Goal: Information Seeking & Learning: Check status

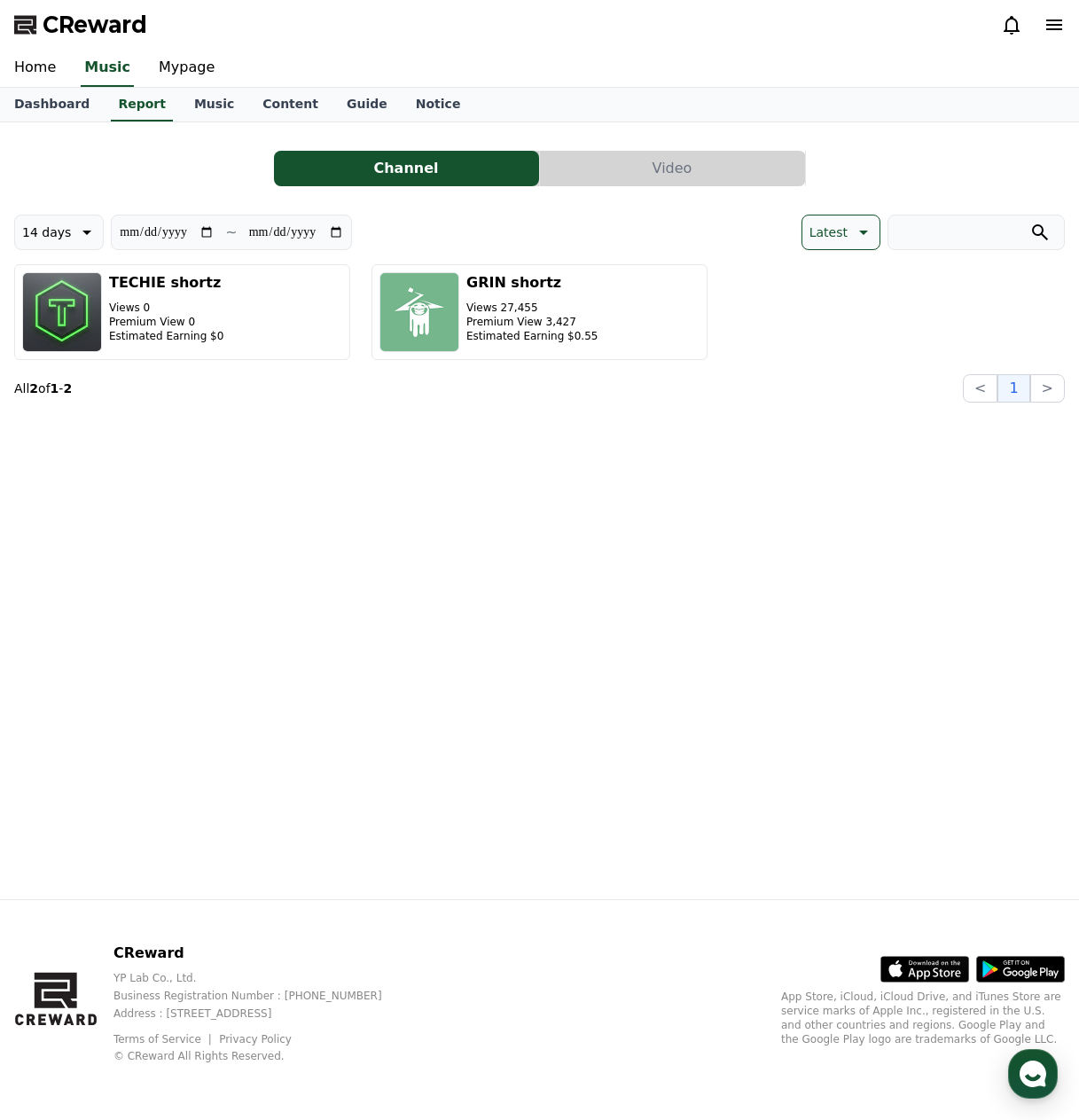
click at [643, 416] on div "**********" at bounding box center [539, 510] width 1079 height 777
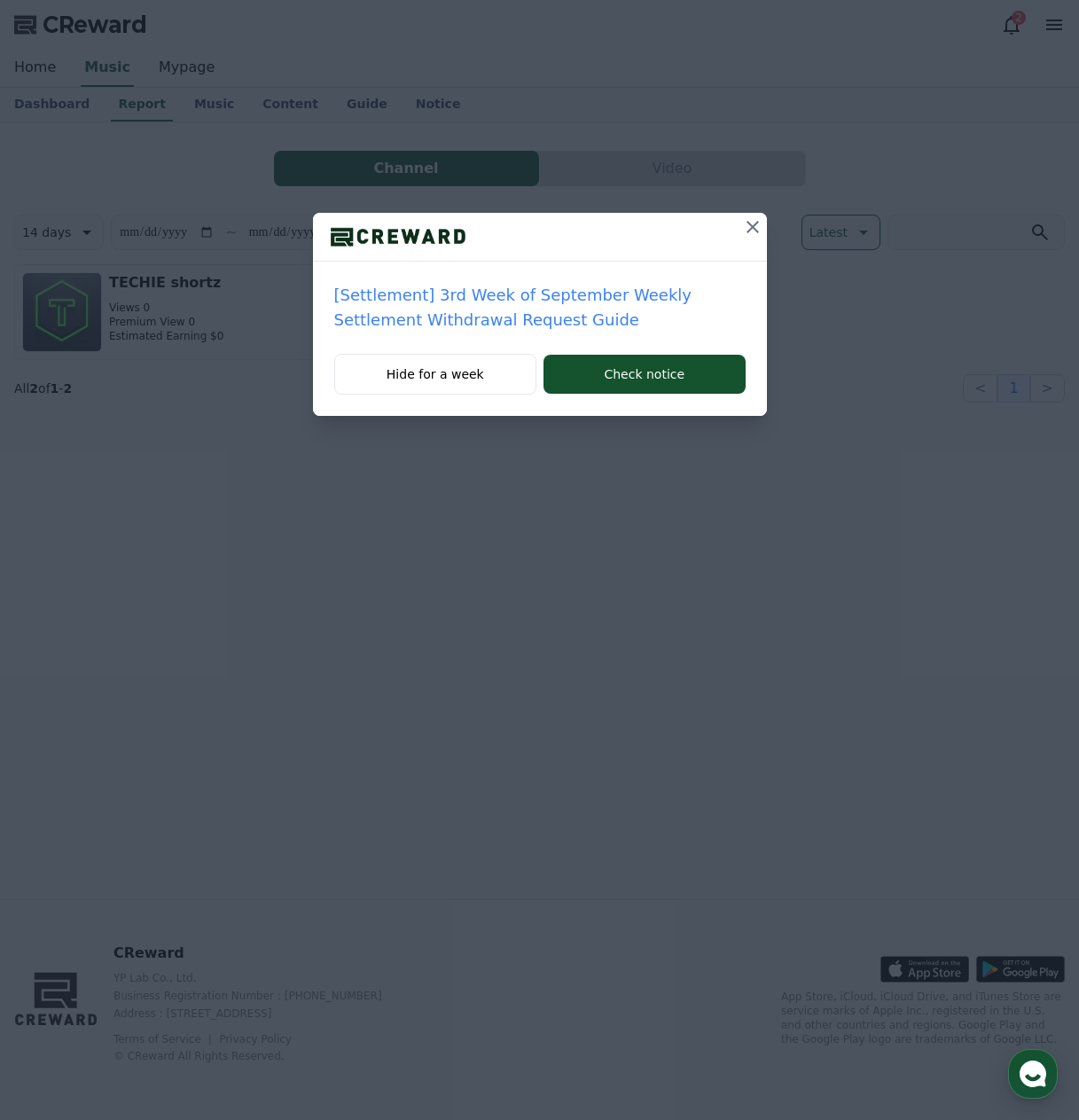
click at [750, 226] on icon at bounding box center [752, 227] width 22 height 22
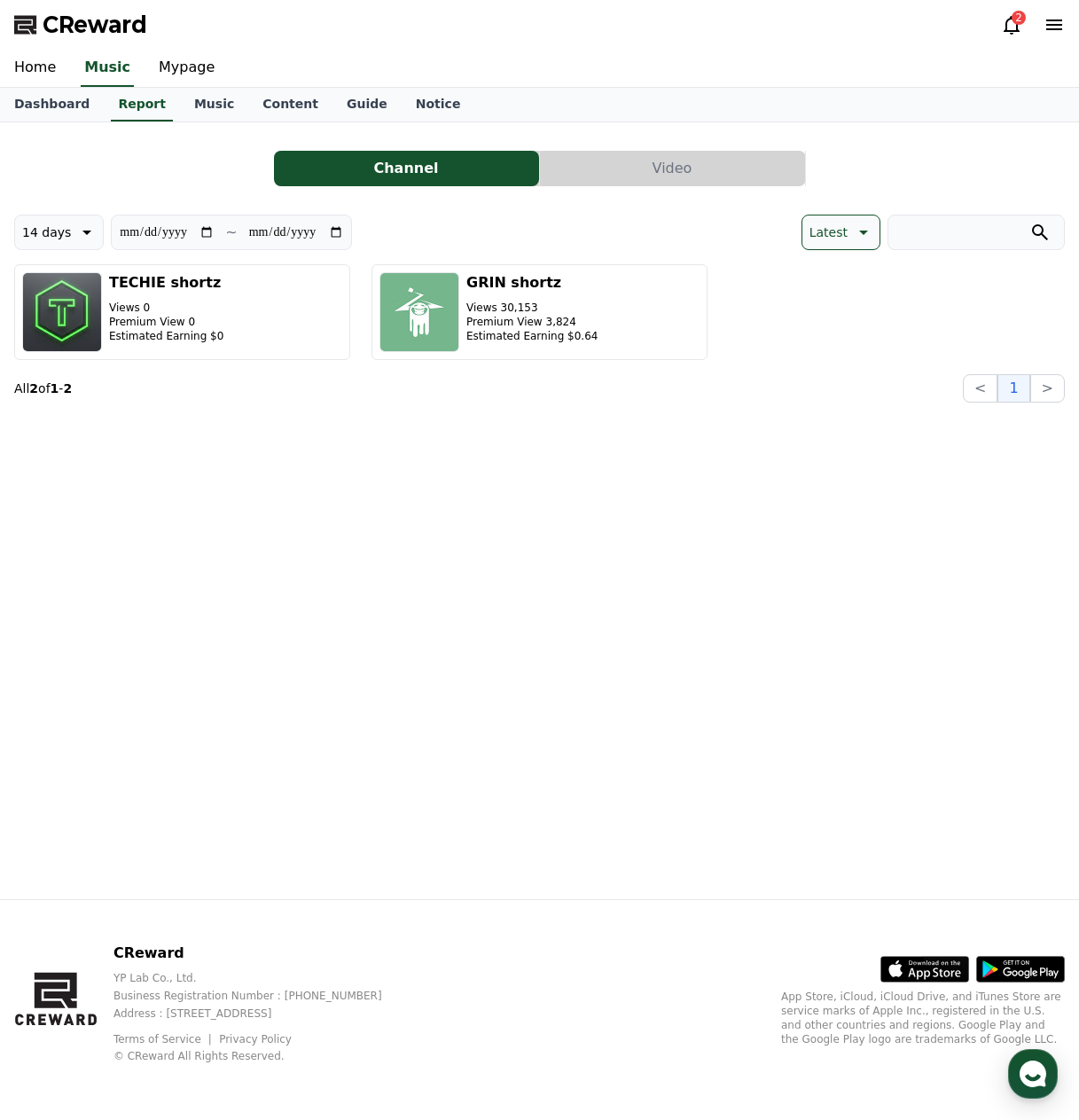
click at [442, 375] on section "All 2 of 1 - 2 < 1 >" at bounding box center [539, 389] width 1050 height 29
click at [1011, 32] on icon at bounding box center [1012, 25] width 16 height 19
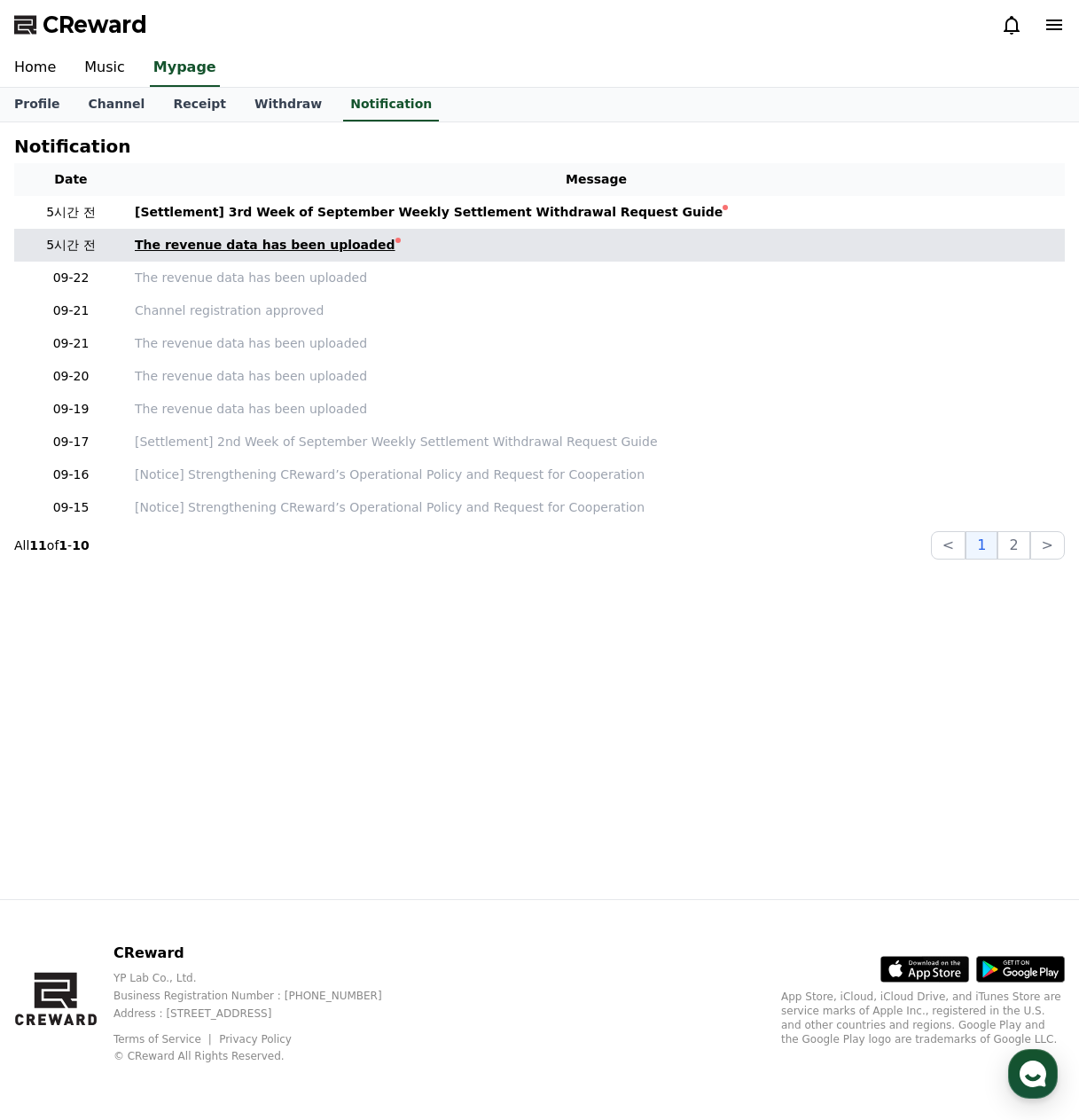
click at [271, 252] on div "The revenue data has been uploaded" at bounding box center [265, 245] width 261 height 19
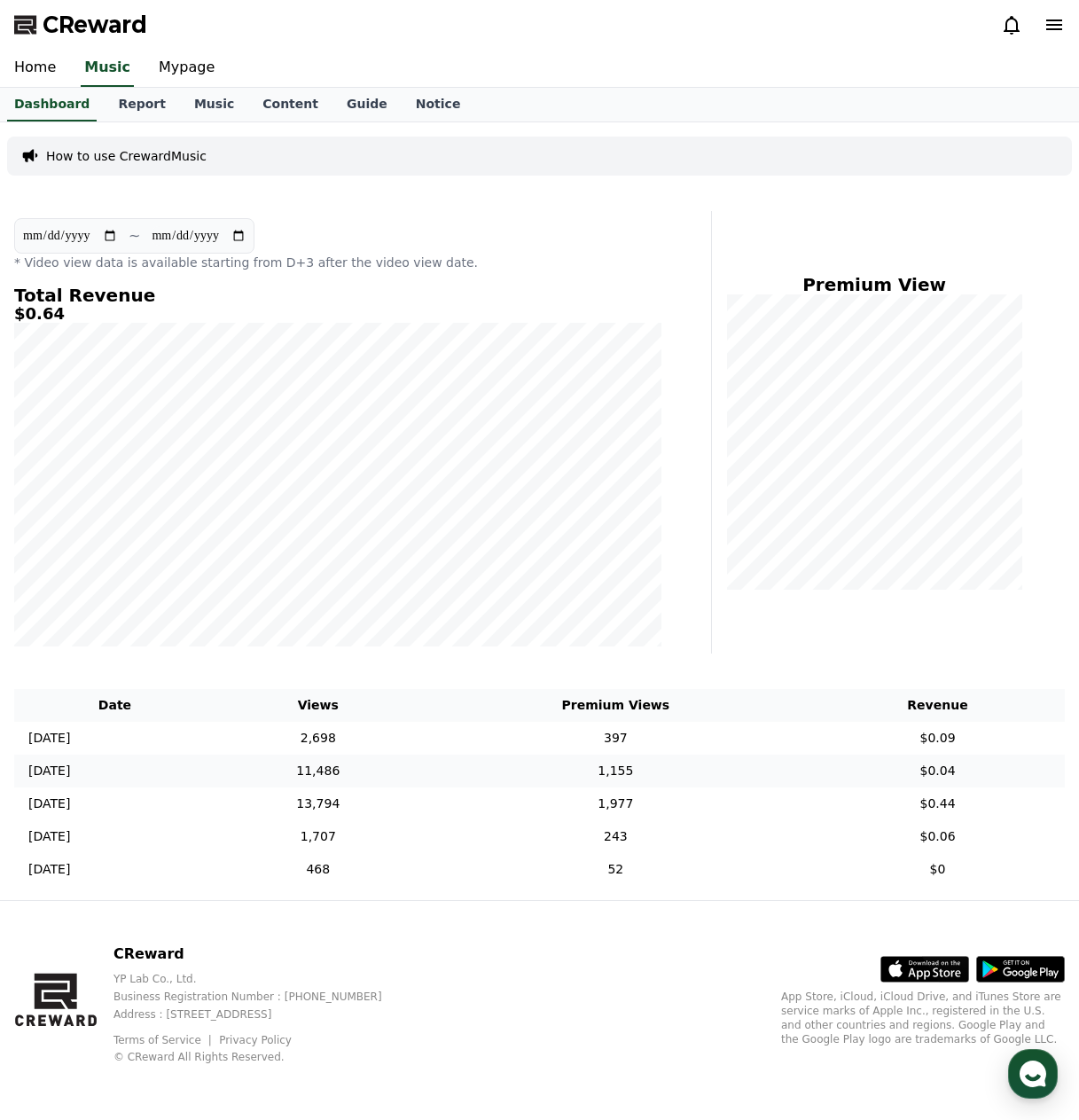
click at [381, 775] on td "11,486" at bounding box center [318, 771] width 205 height 32
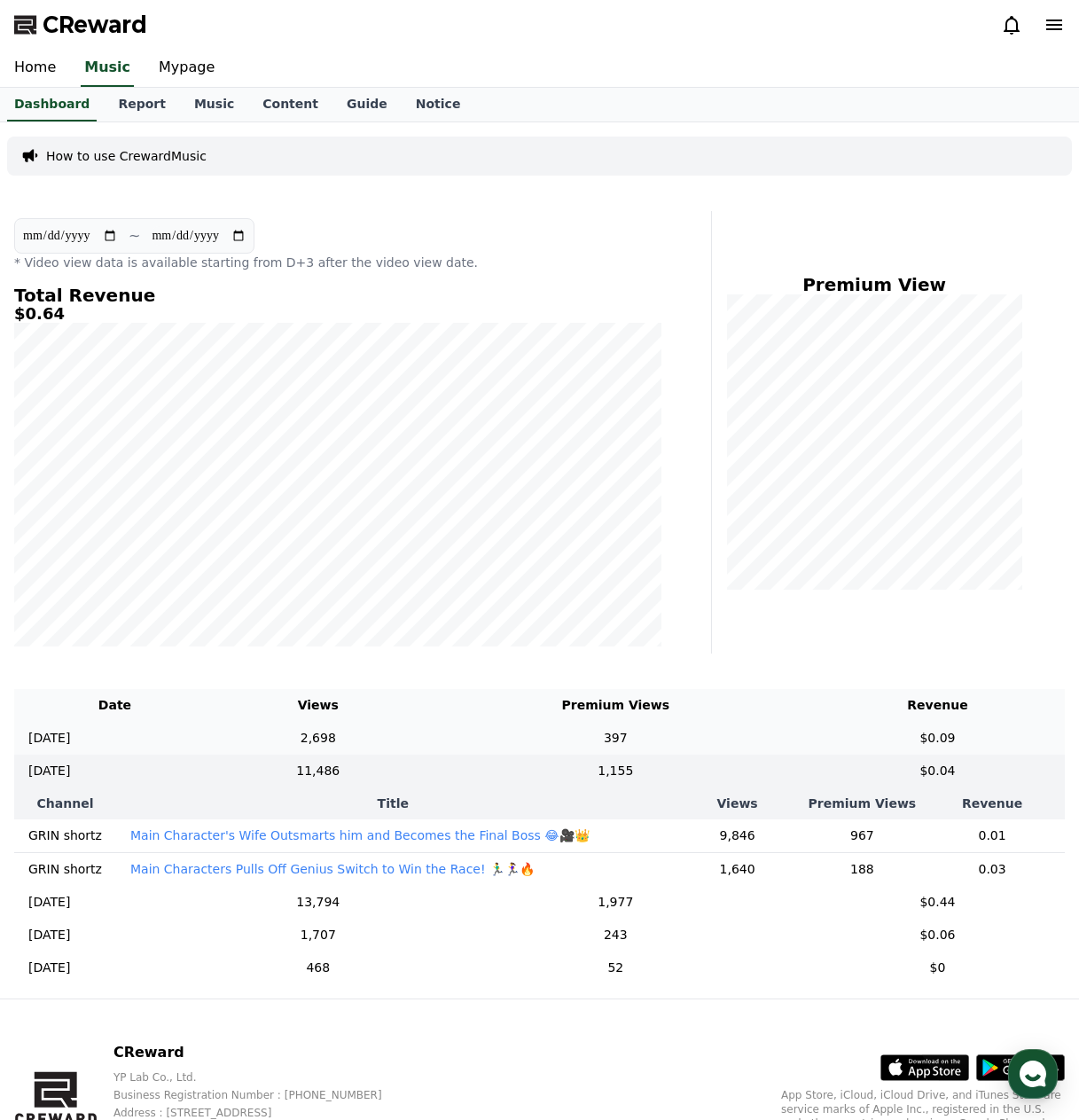
click at [654, 734] on td "397" at bounding box center [616, 738] width 389 height 32
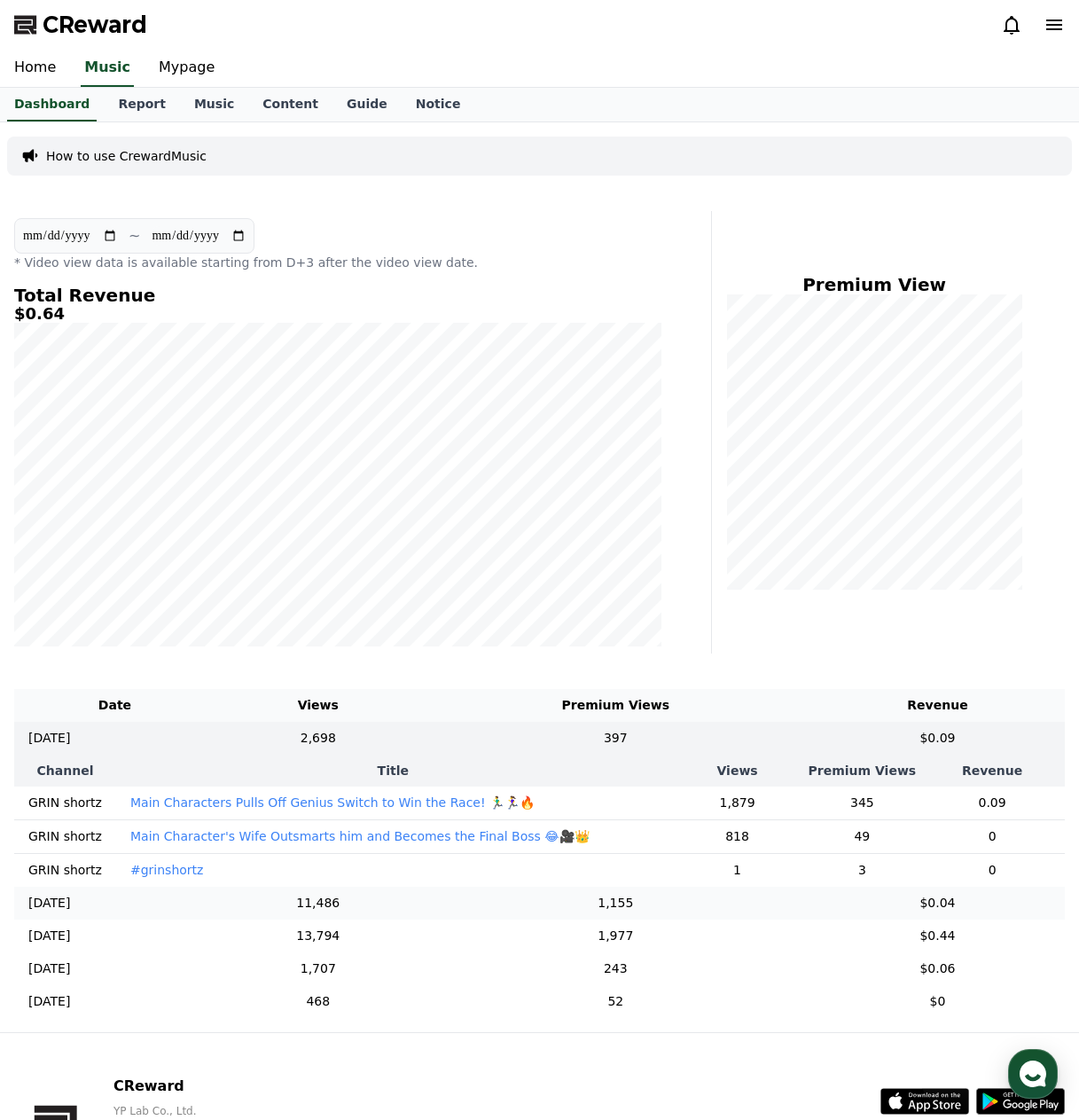
click at [215, 917] on td "2025-09-20 09/20" at bounding box center [115, 903] width 202 height 32
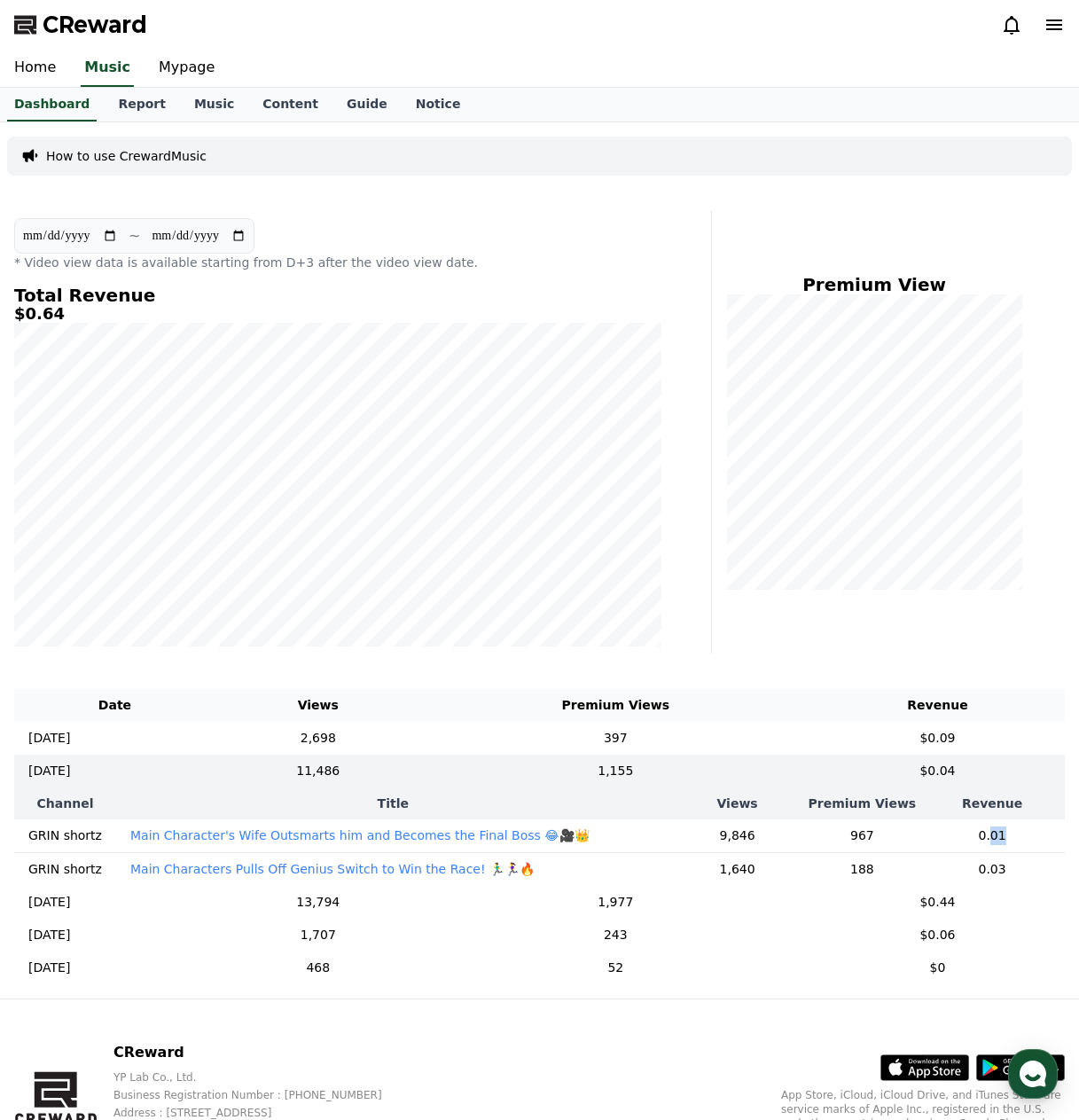
drag, startPoint x: 989, startPoint y: 835, endPoint x: 972, endPoint y: 837, distance: 17.1
click at [972, 837] on td "0.01" at bounding box center [992, 835] width 146 height 33
click at [950, 765] on td "$0.04" at bounding box center [937, 771] width 255 height 32
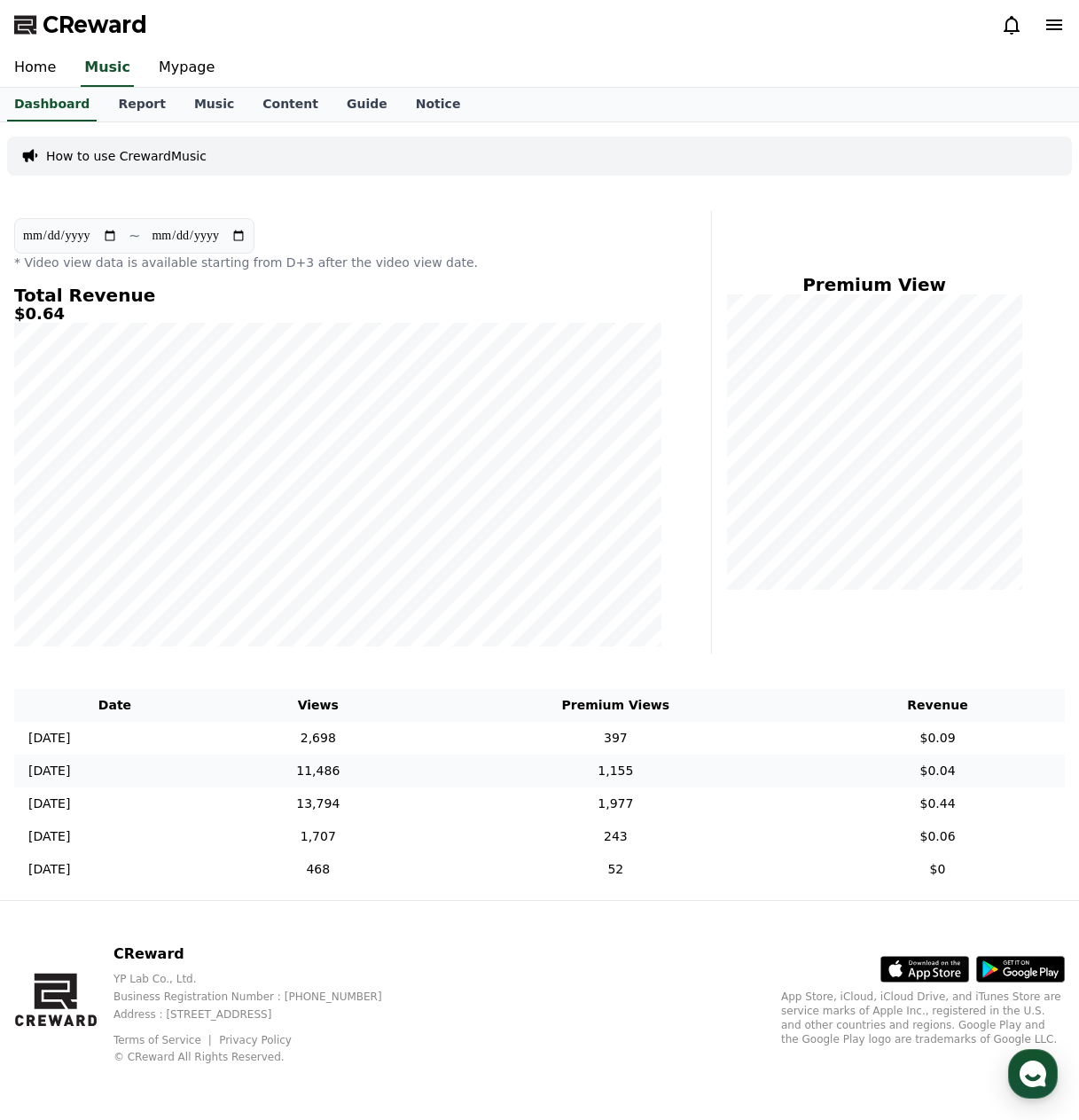
click at [947, 775] on td "$0.04" at bounding box center [937, 771] width 255 height 32
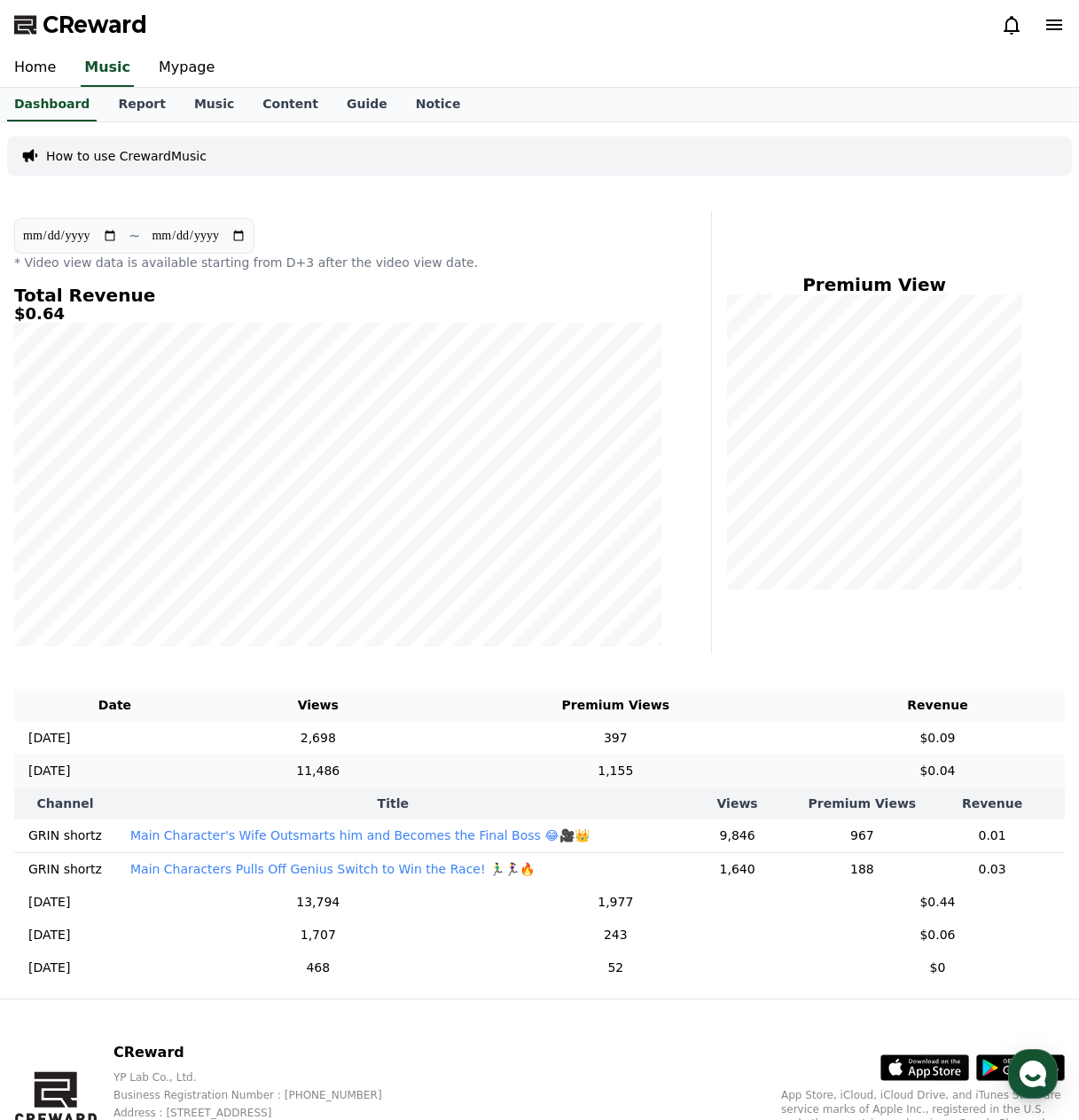
click at [741, 769] on td "1,155" at bounding box center [616, 771] width 389 height 32
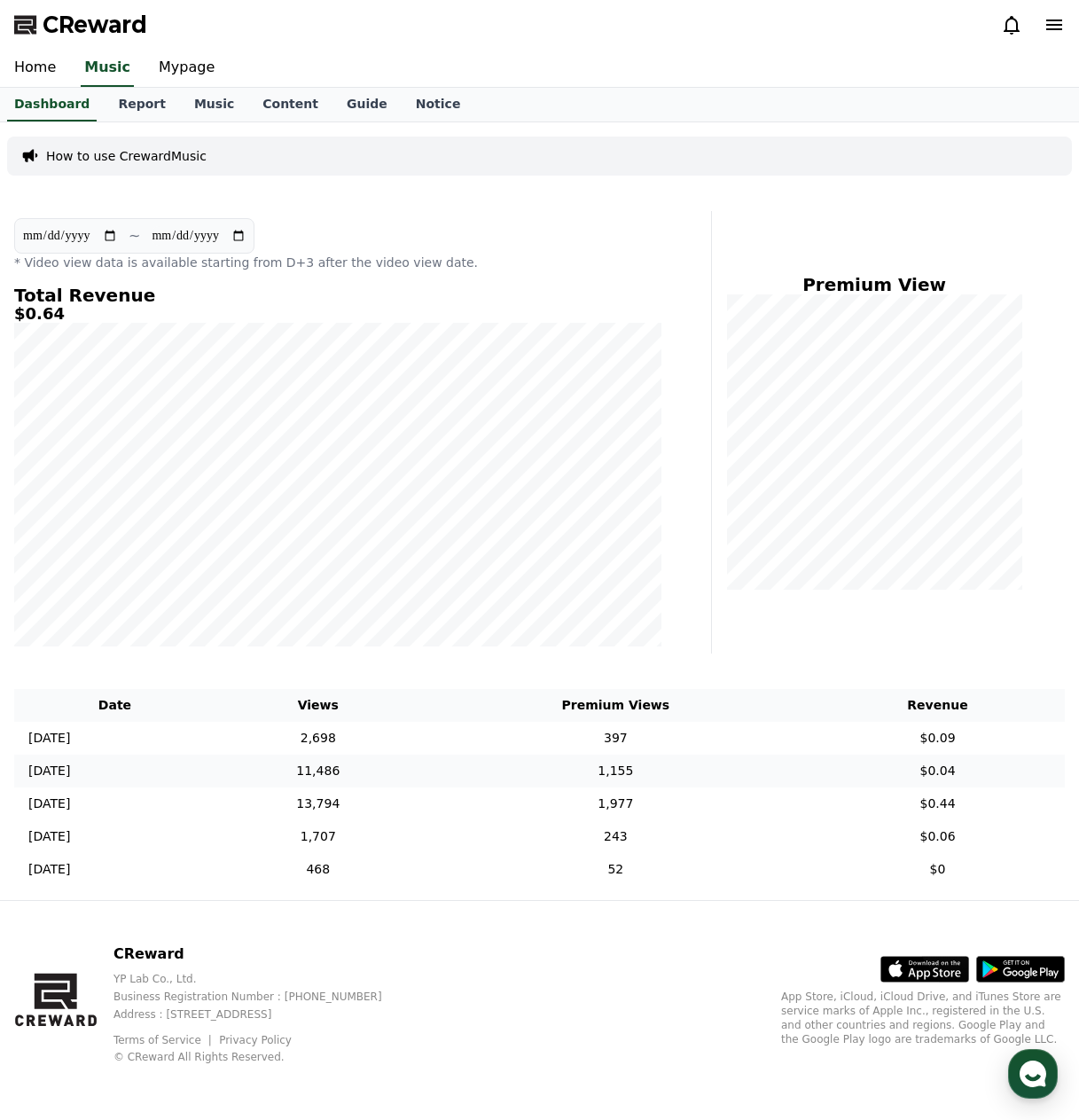
click at [741, 769] on td "1,155" at bounding box center [616, 771] width 389 height 32
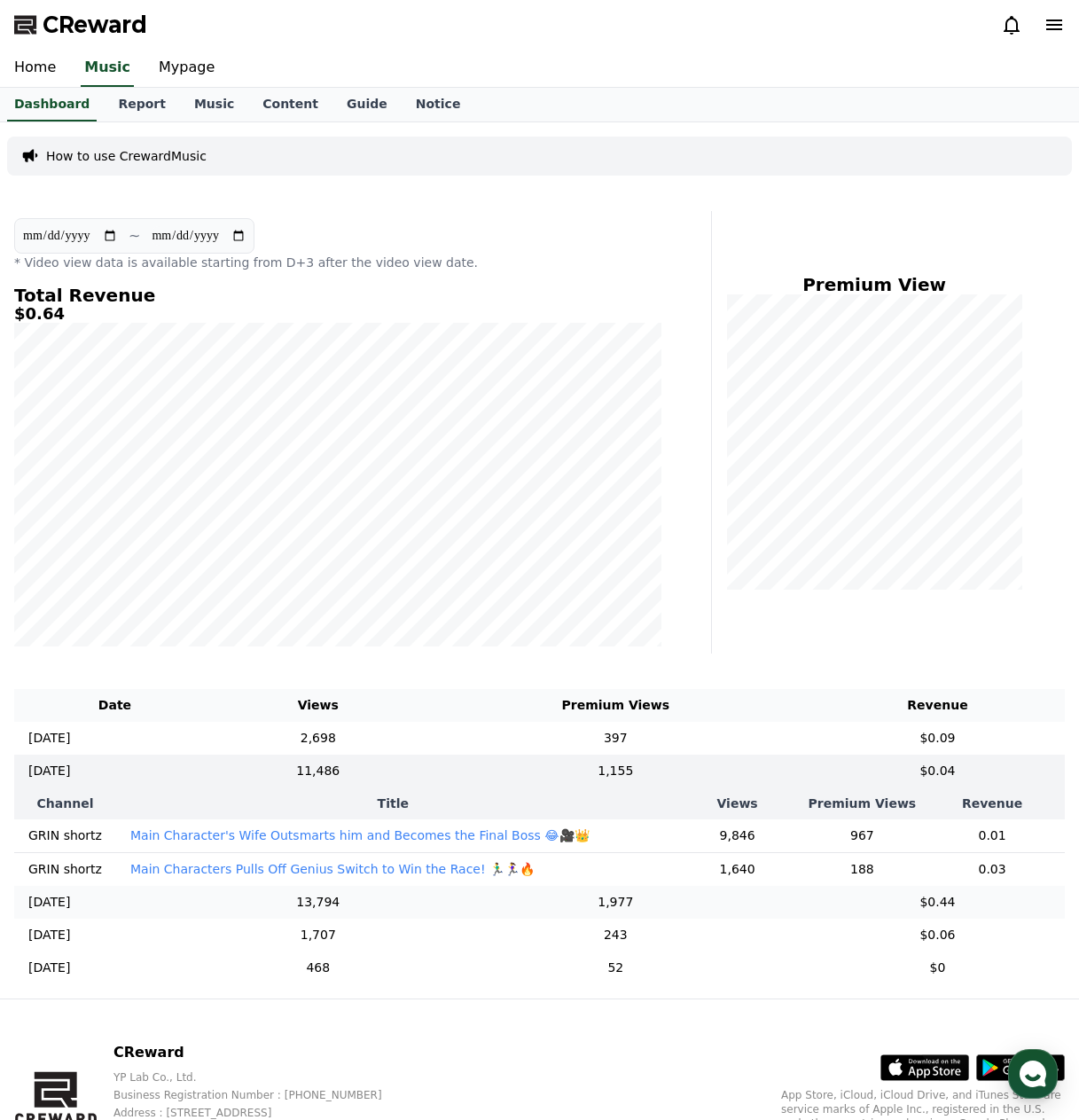
click at [532, 917] on td "1,977" at bounding box center [616, 902] width 389 height 32
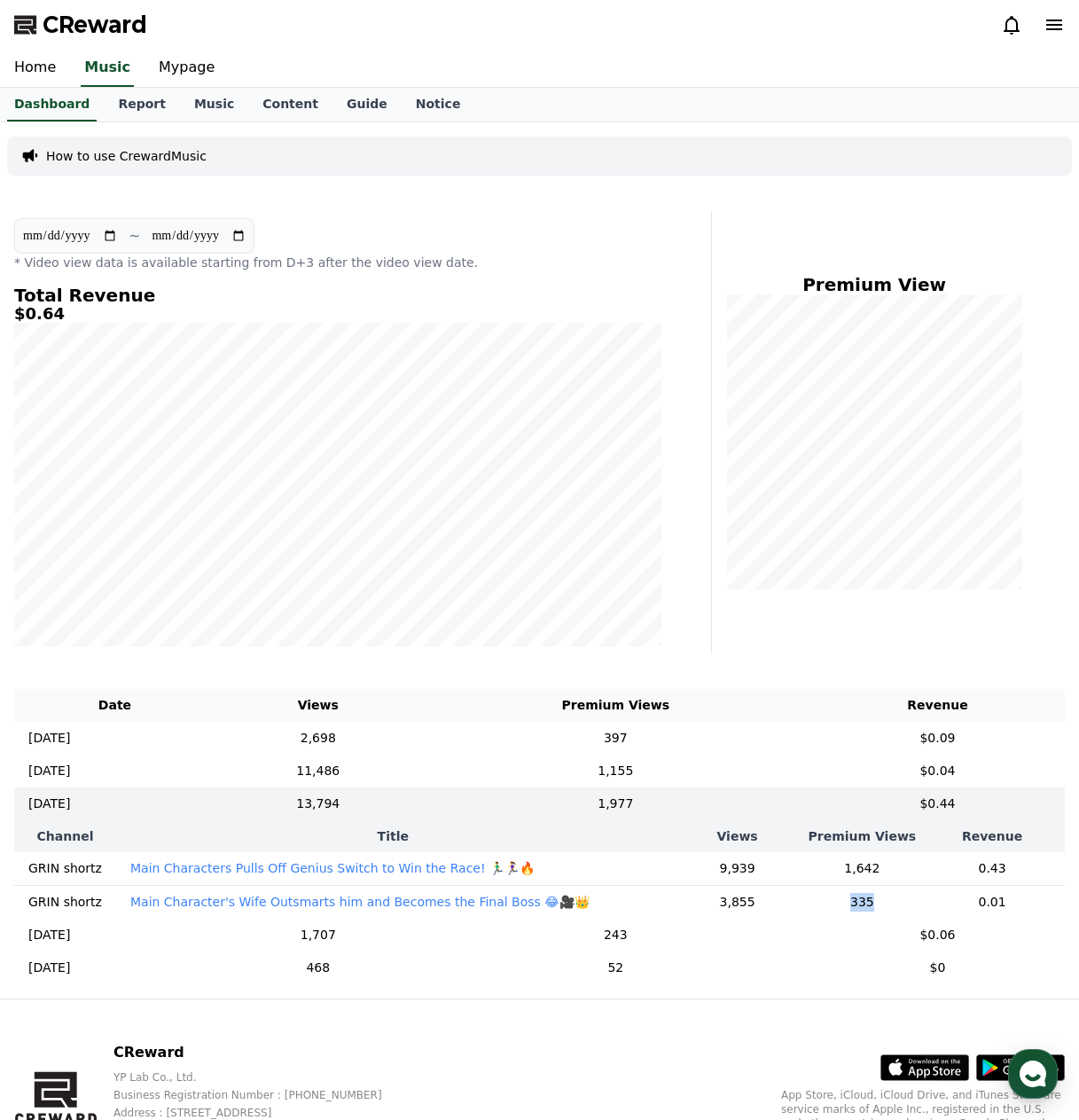
drag, startPoint x: 845, startPoint y: 906, endPoint x: 825, endPoint y: 905, distance: 20.0
click at [825, 905] on td "335" at bounding box center [862, 901] width 115 height 33
click at [421, 768] on td "11,486" at bounding box center [318, 771] width 205 height 32
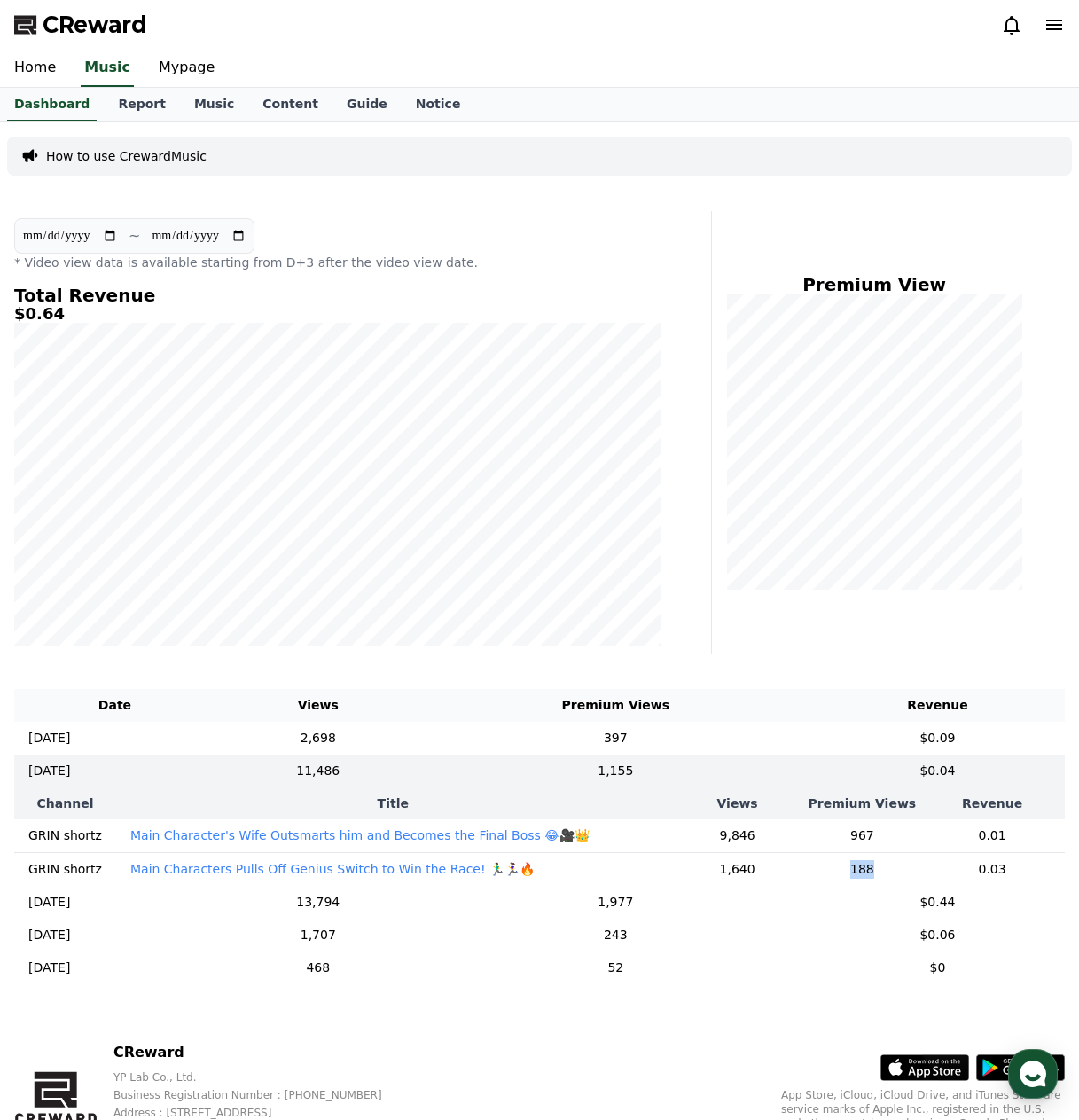
drag, startPoint x: 871, startPoint y: 870, endPoint x: 841, endPoint y: 880, distance: 31.6
click at [841, 880] on td "188" at bounding box center [862, 868] width 115 height 33
